Goal: Find specific page/section: Find specific page/section

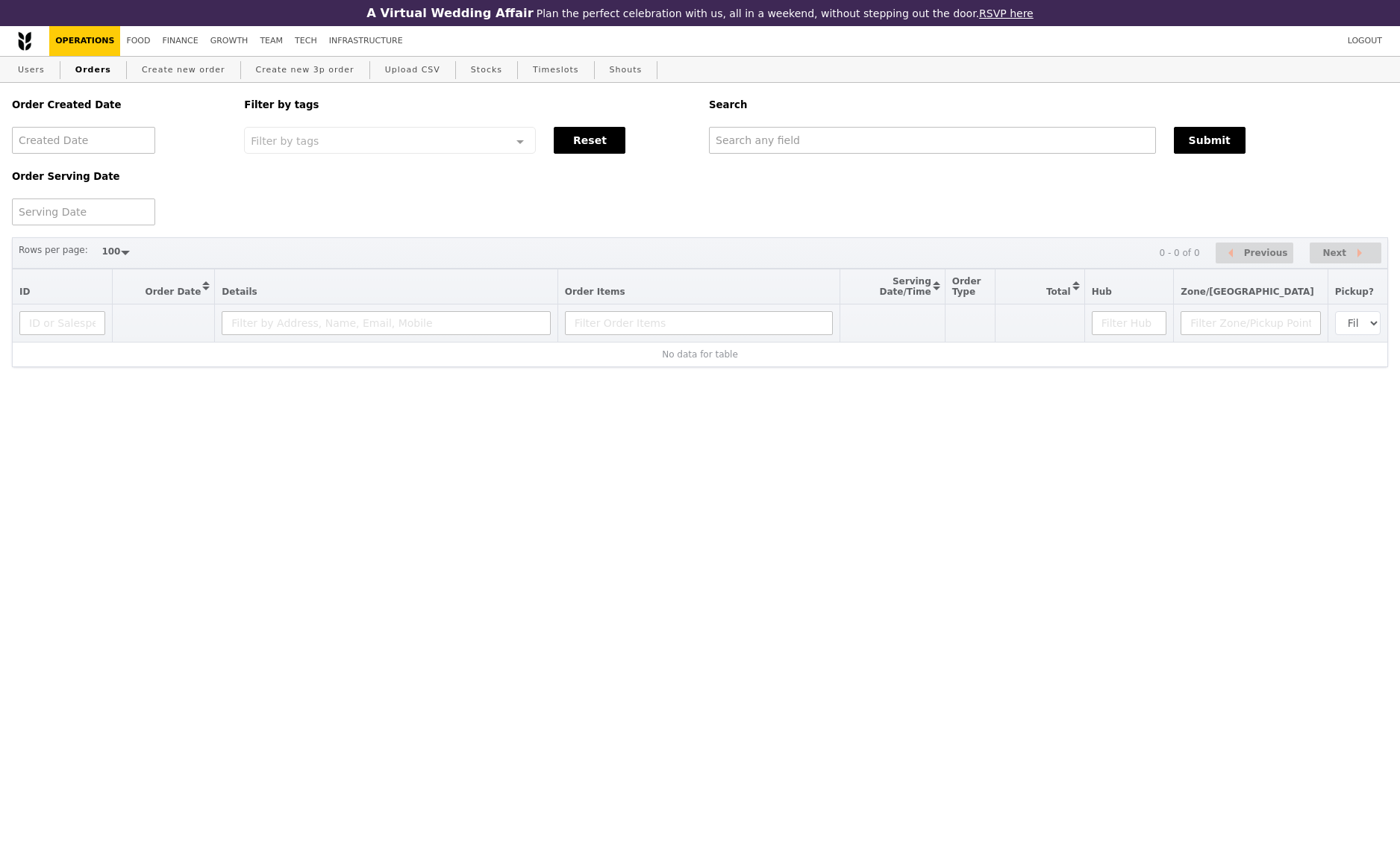
select select "100"
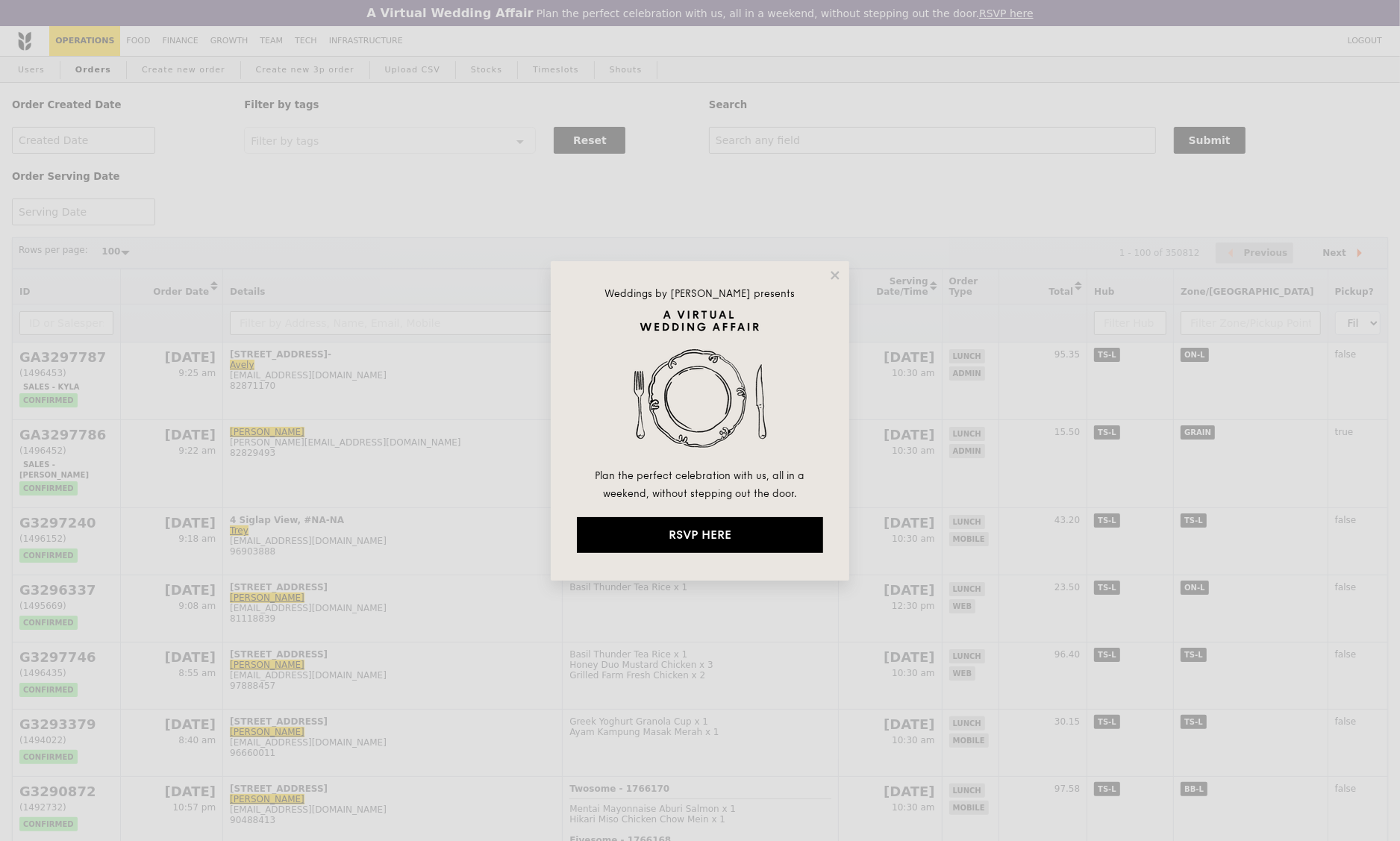
click at [234, 44] on div "Weddings by Grain presents Plan the perfect celebration with us, all in a weeke…" at bounding box center [700, 420] width 1400 height 841
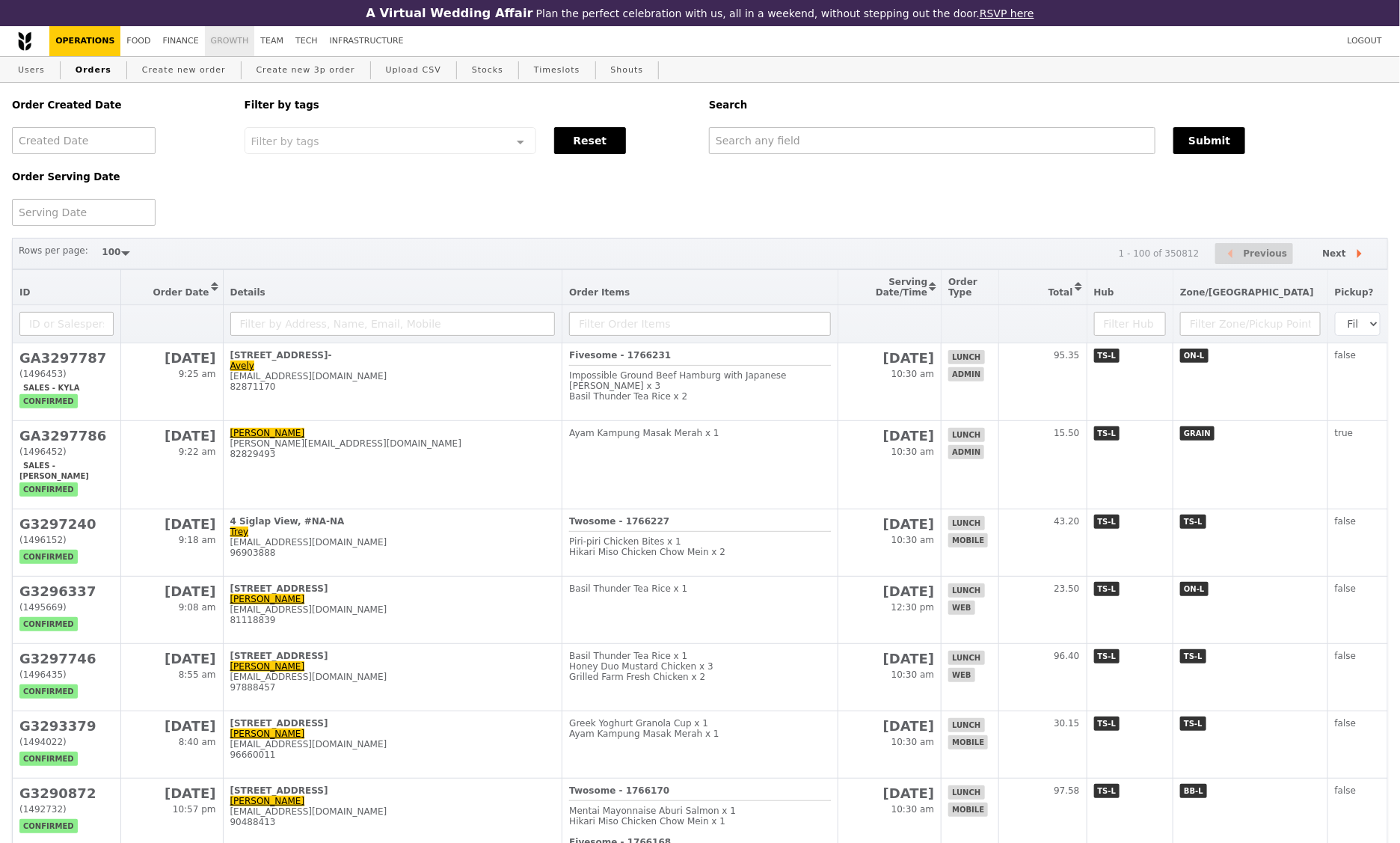
click at [221, 41] on link "Growth" at bounding box center [230, 41] width 51 height 30
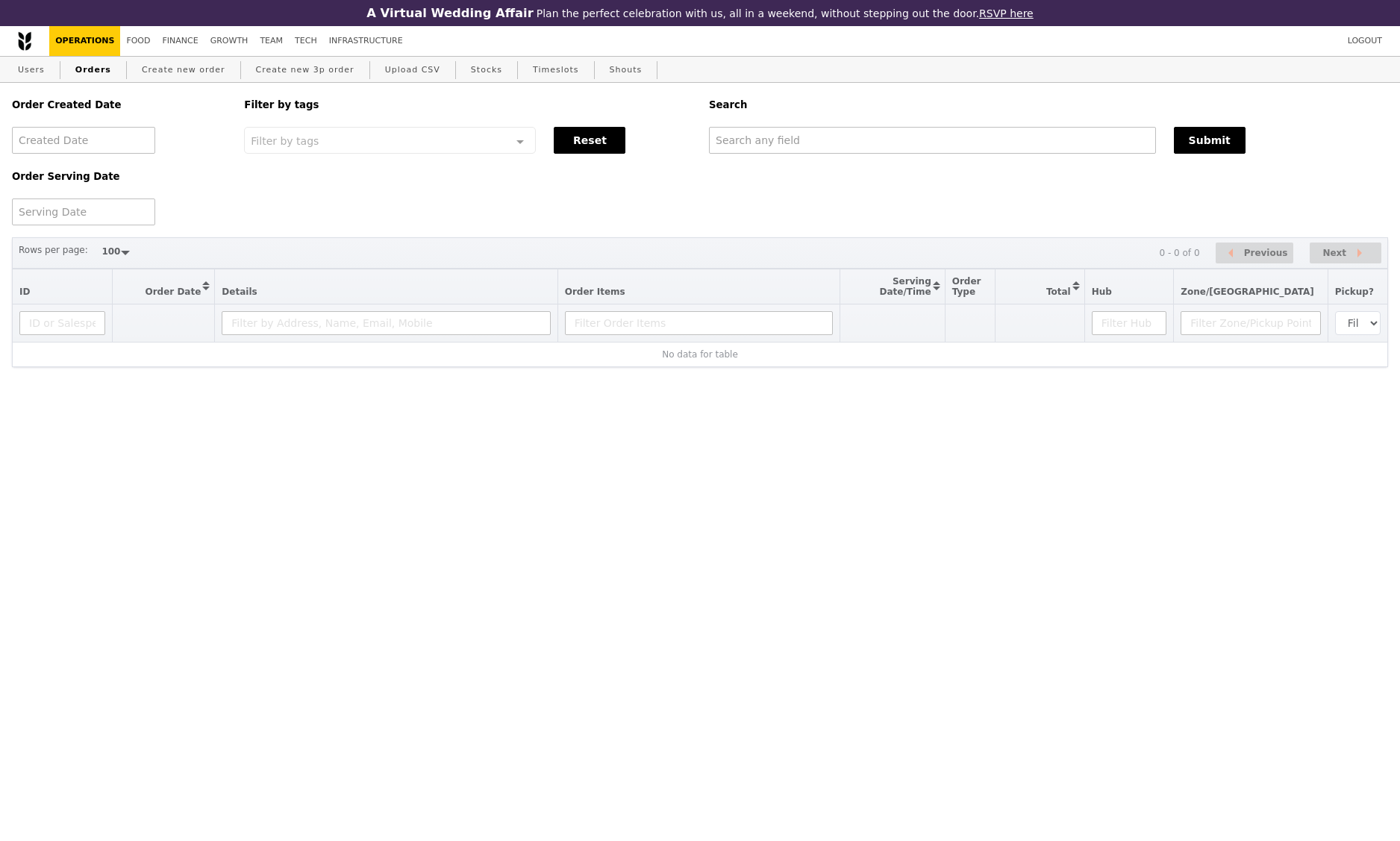
select select "100"
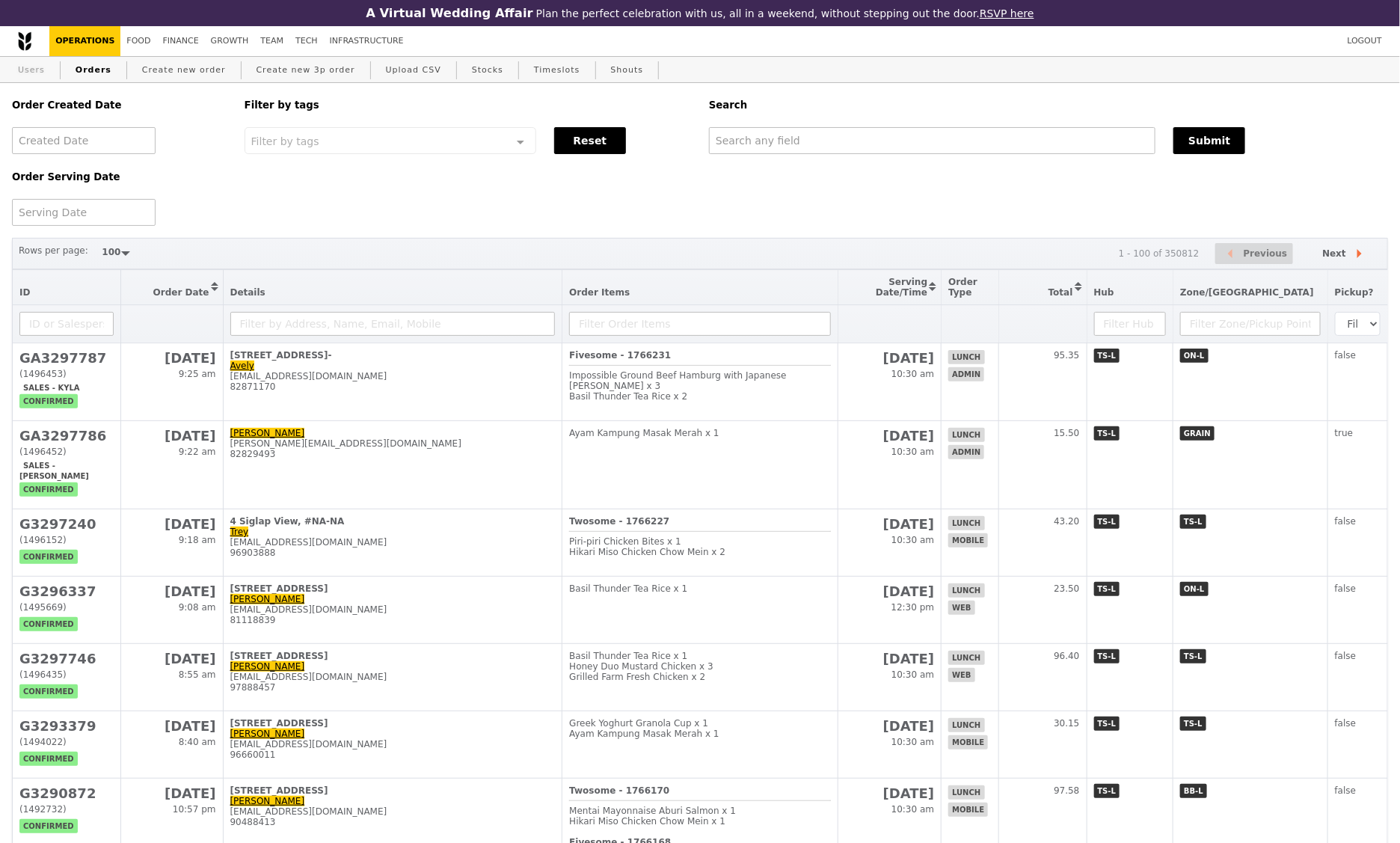
click at [43, 76] on link "Users" at bounding box center [32, 70] width 39 height 27
